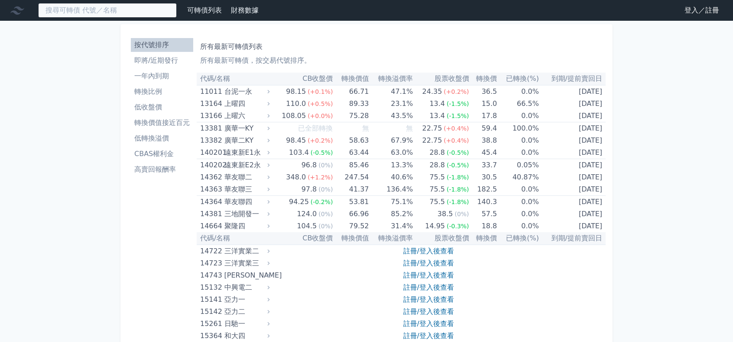
click at [110, 12] on input at bounding box center [107, 10] width 139 height 15
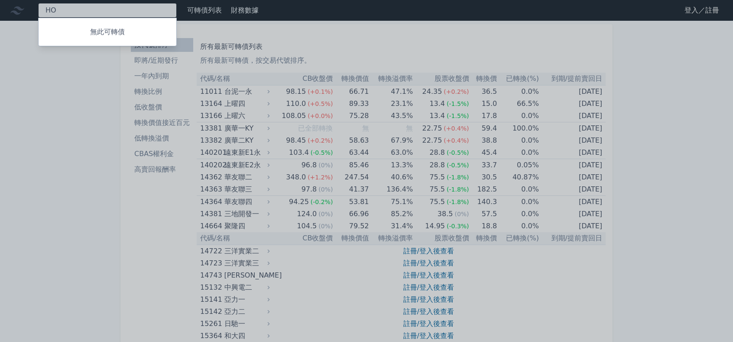
type input "H"
type input "和大"
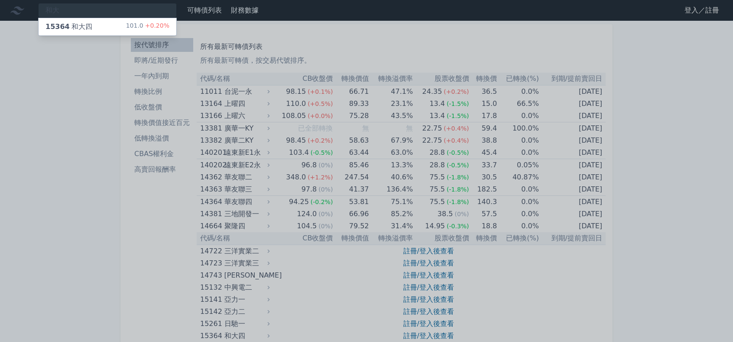
click at [116, 23] on div "15364 和大四 101.0 +0.20%" at bounding box center [108, 26] width 138 height 17
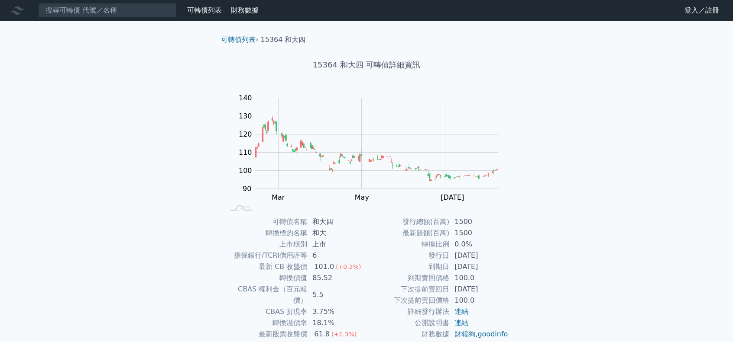
click at [685, 10] on link "登入／註冊" at bounding box center [701, 10] width 48 height 14
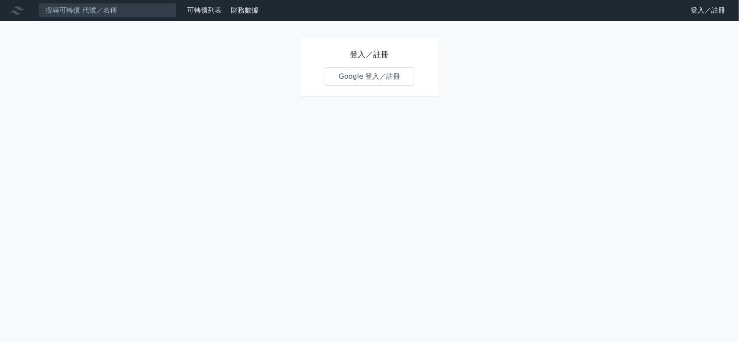
click at [350, 78] on link "Google 登入／註冊" at bounding box center [370, 77] width 90 height 18
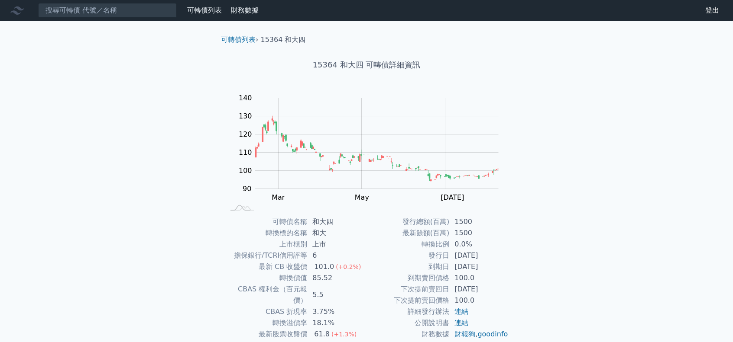
click at [198, 13] on link "可轉債列表" at bounding box center [204, 10] width 35 height 8
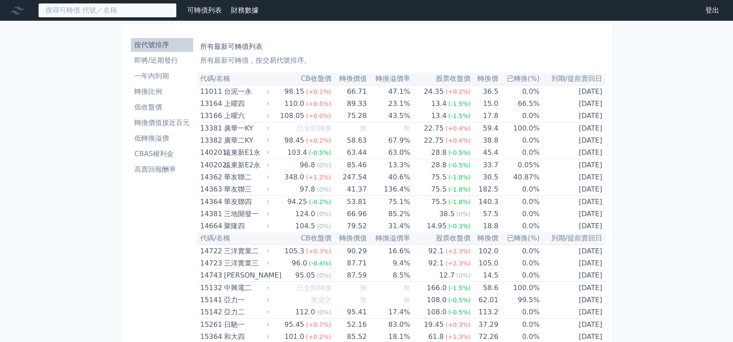
click at [121, 11] on input at bounding box center [107, 10] width 139 height 15
type input "4"
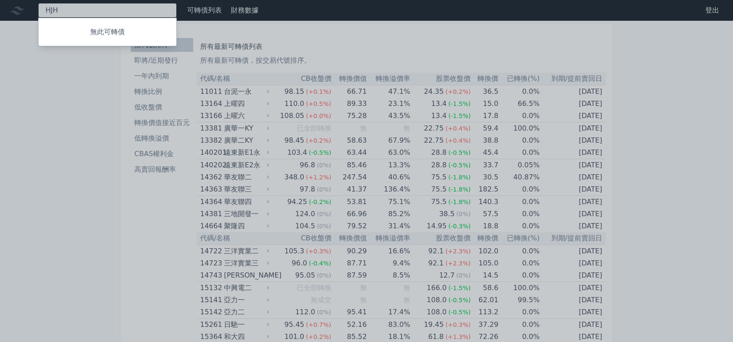
type input "HJHO"
type input "和大"
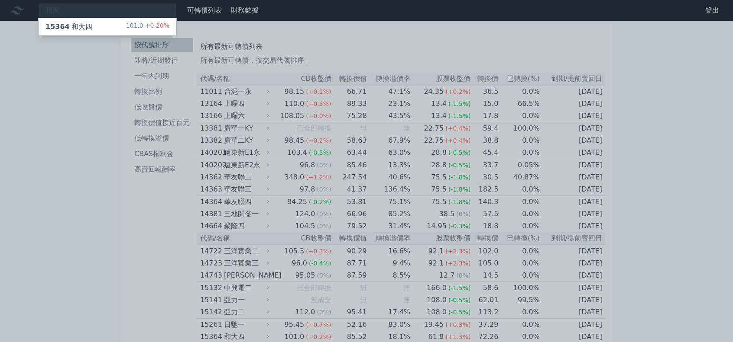
click at [105, 26] on div "15364 和大四 101.0 +0.20%" at bounding box center [108, 26] width 138 height 17
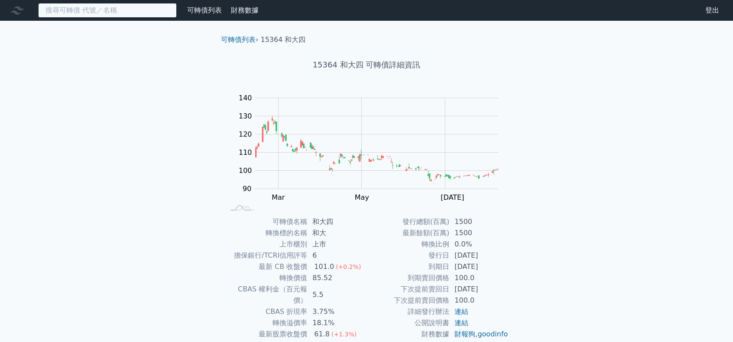
click at [65, 11] on input at bounding box center [107, 10] width 139 height 15
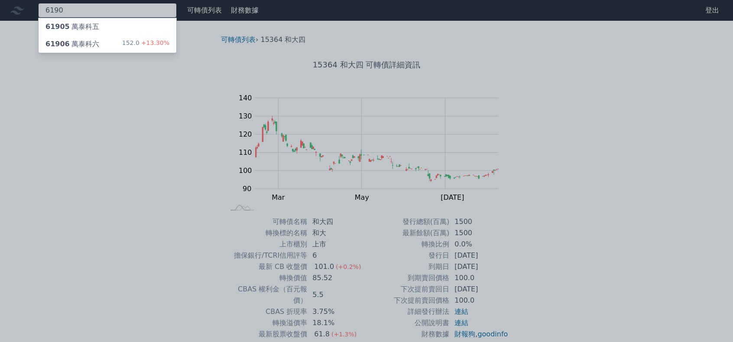
type input "6190"
click at [97, 52] on div "61906 萬泰科六 152.0 +13.30%" at bounding box center [108, 44] width 138 height 17
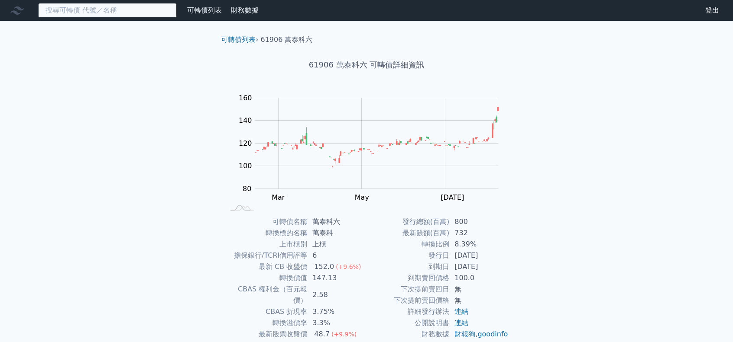
click at [90, 6] on input at bounding box center [107, 10] width 139 height 15
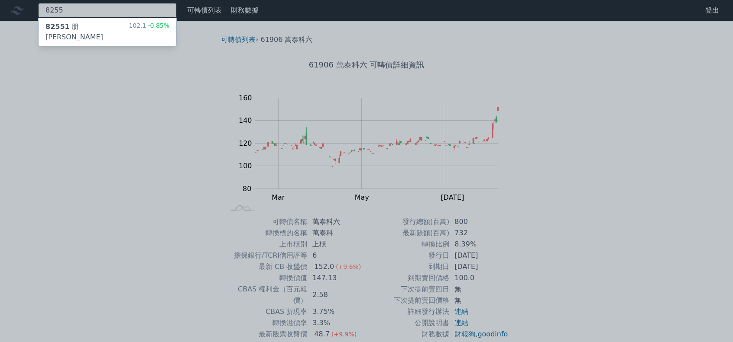
type input "8255"
click at [88, 29] on div "82551 朋程一 102.1 -0.85%" at bounding box center [108, 32] width 138 height 28
